Goal: Task Accomplishment & Management: Manage account settings

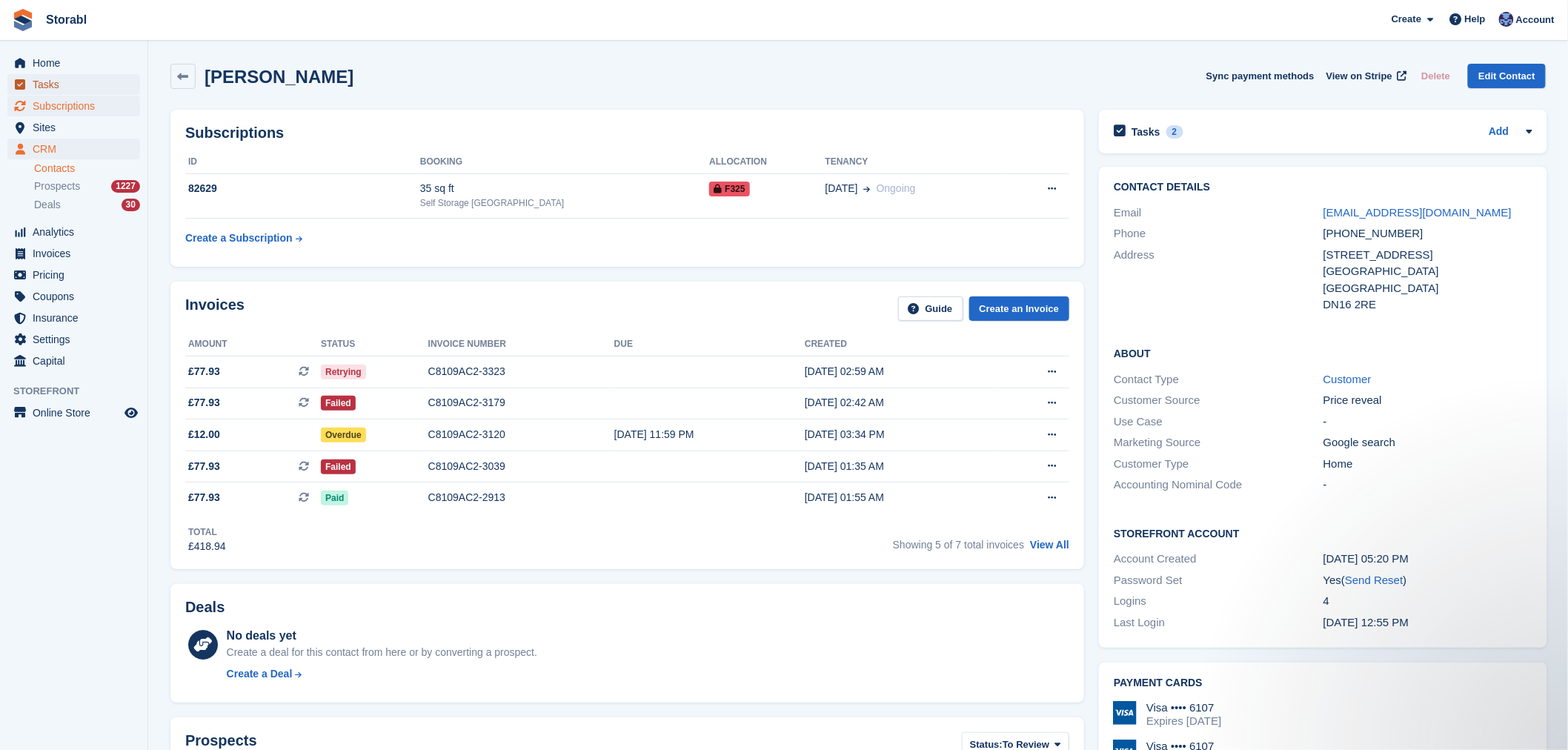
click at [68, 86] on span "Tasks" at bounding box center [77, 84] width 89 height 21
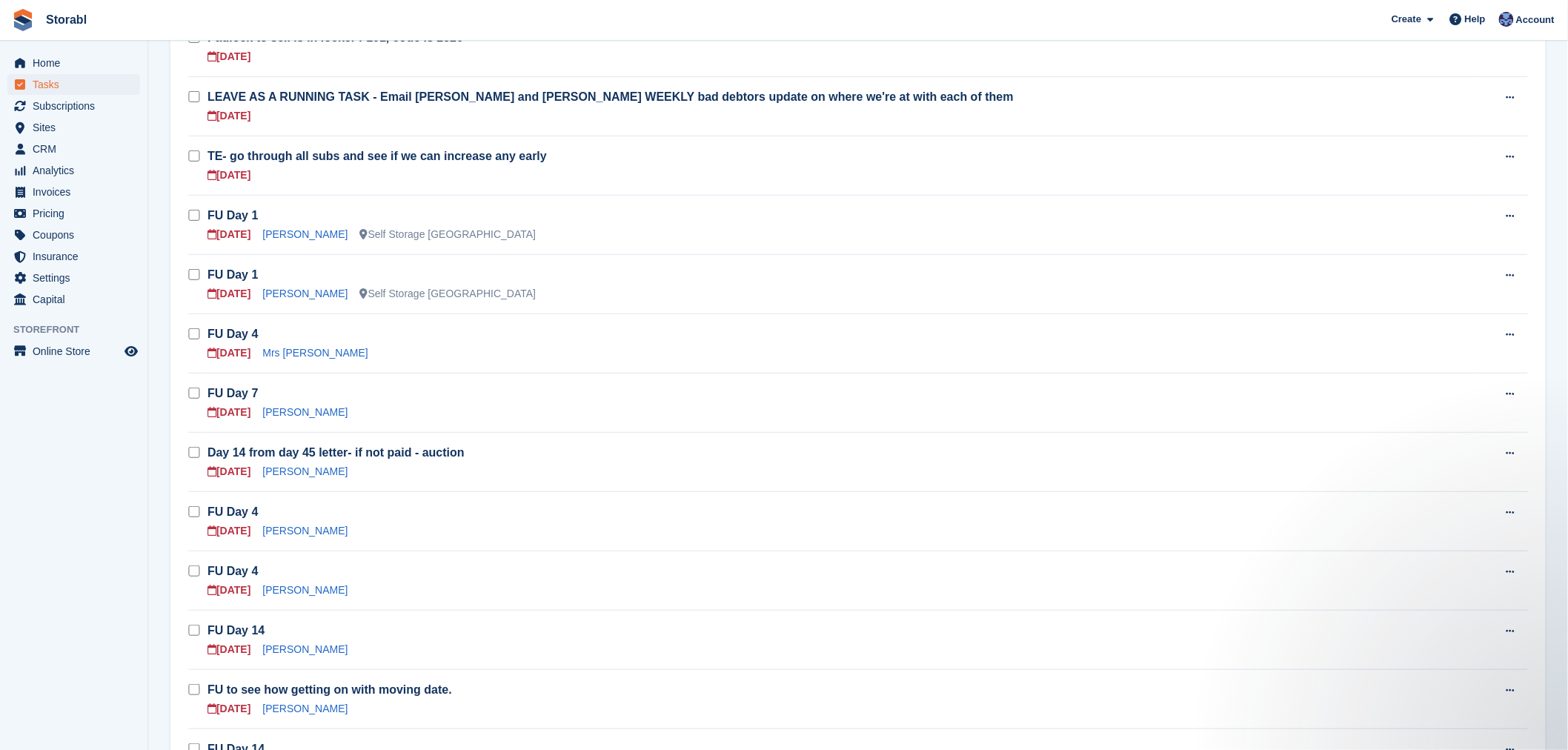
scroll to position [164, 0]
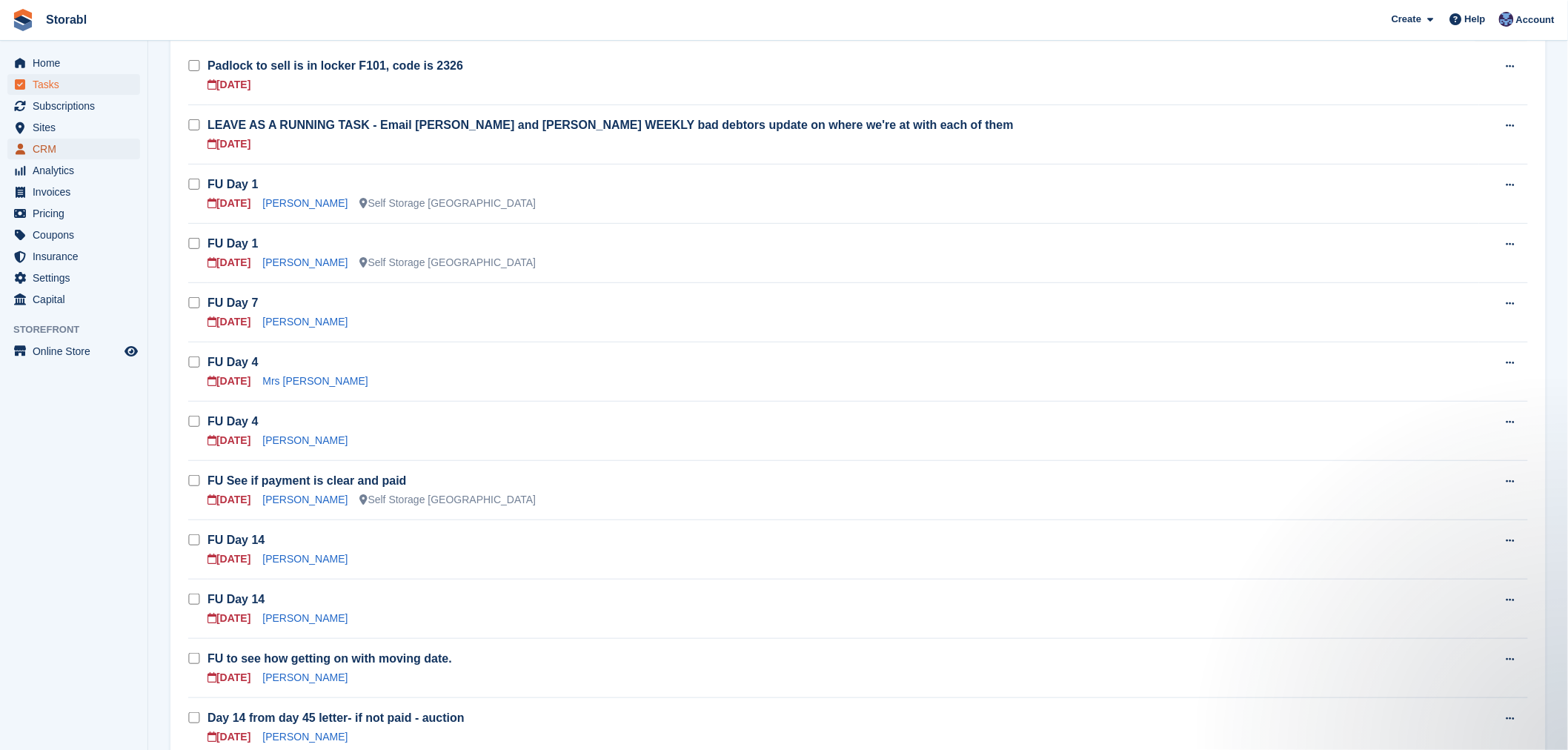
click at [55, 145] on span "CRM" at bounding box center [77, 149] width 89 height 21
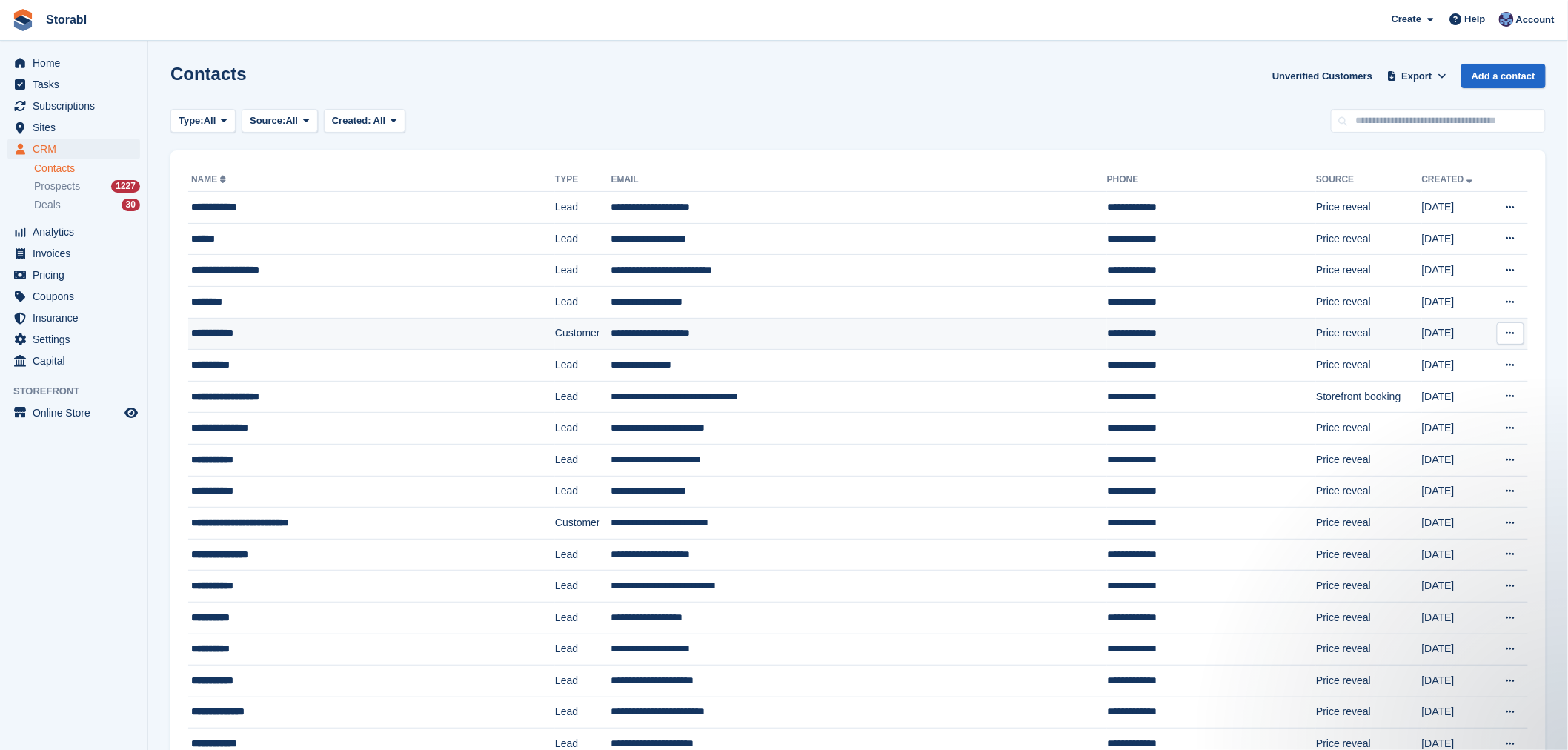
click at [278, 322] on td "**********" at bounding box center [372, 334] width 367 height 32
click at [78, 113] on span "Subscriptions" at bounding box center [77, 106] width 89 height 21
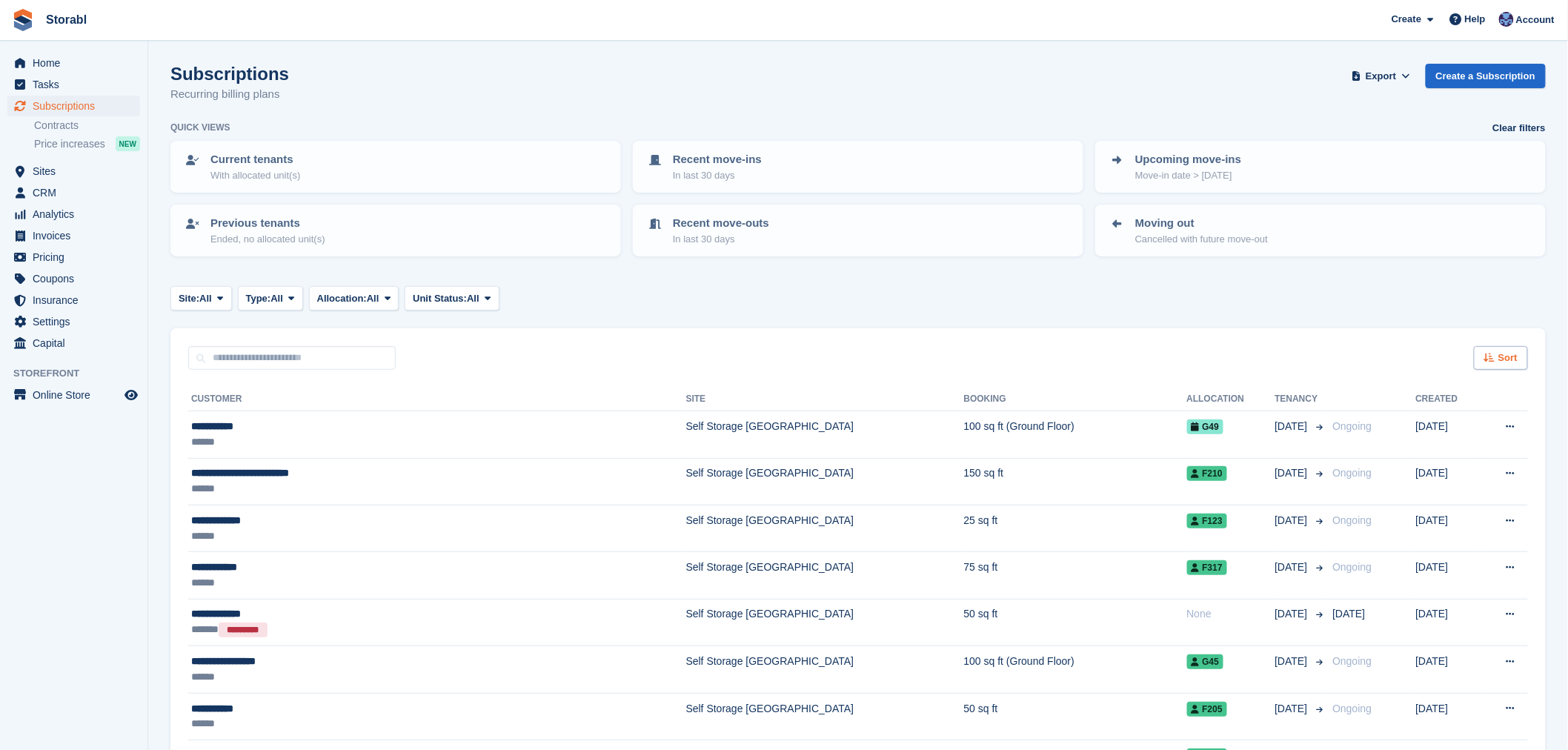
click at [1502, 351] on span "Sort" at bounding box center [1508, 358] width 20 height 15
click at [1449, 455] on div "Move in date" at bounding box center [1459, 451] width 135 height 16
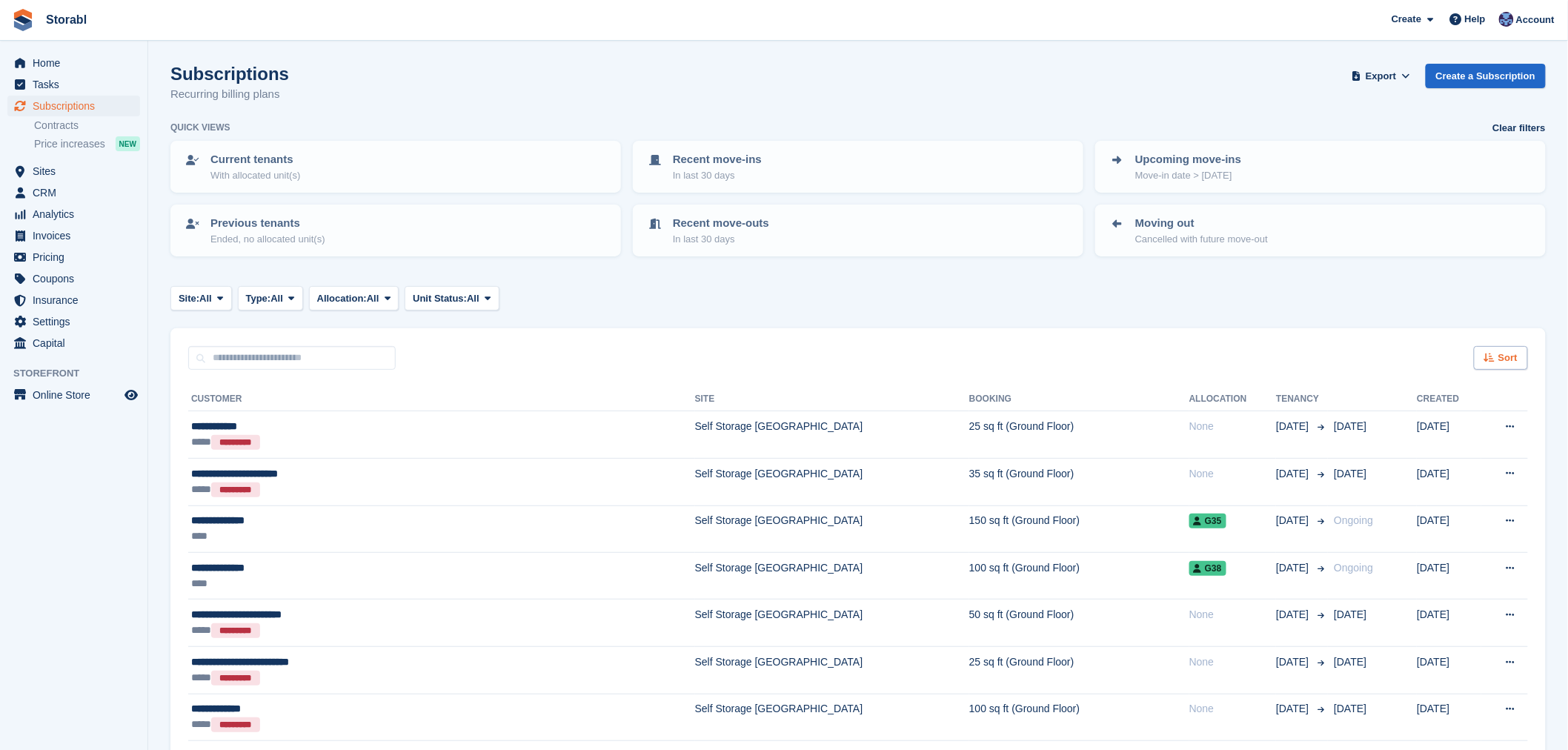
click at [1493, 348] on div "Sort" at bounding box center [1501, 358] width 54 height 24
click at [1467, 526] on span "Move in (newest first)" at bounding box center [1460, 531] width 106 height 12
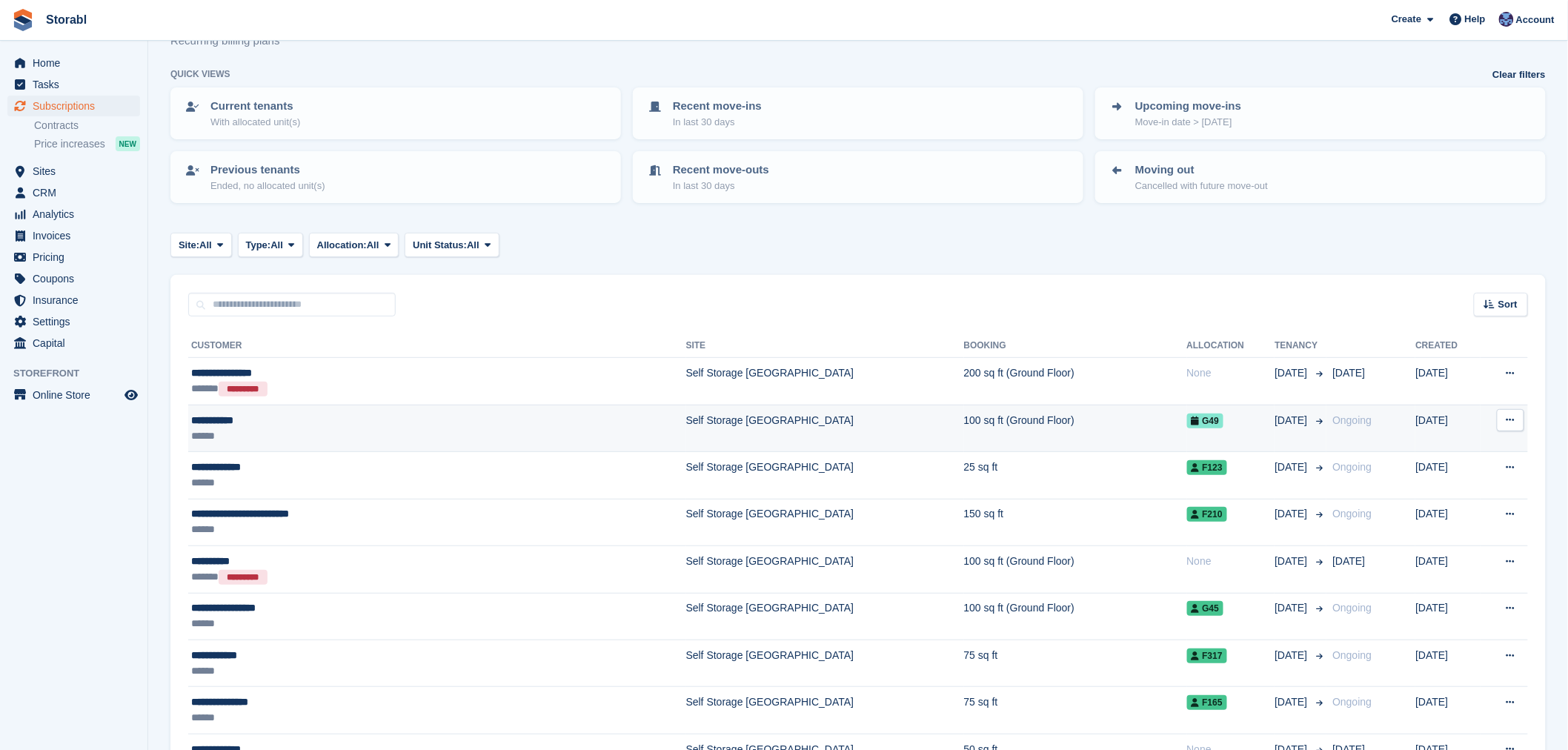
scroll to position [82, 0]
